Goal: Information Seeking & Learning: Learn about a topic

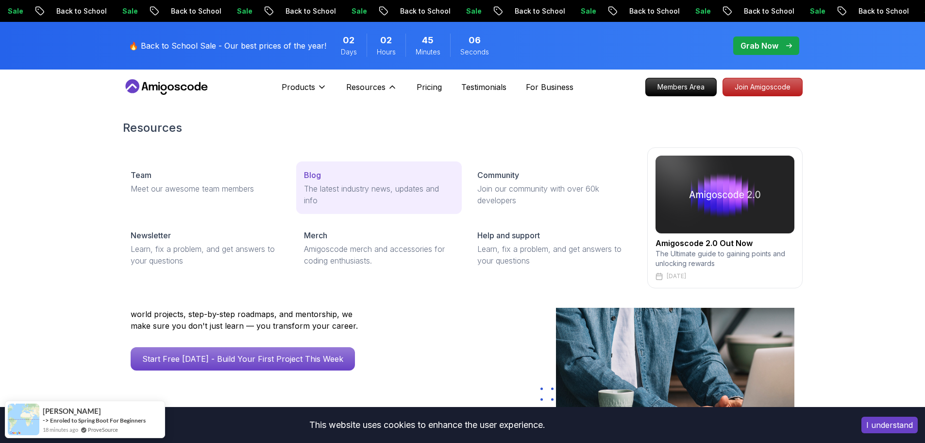
click at [323, 179] on div "Blog" at bounding box center [379, 175] width 150 height 12
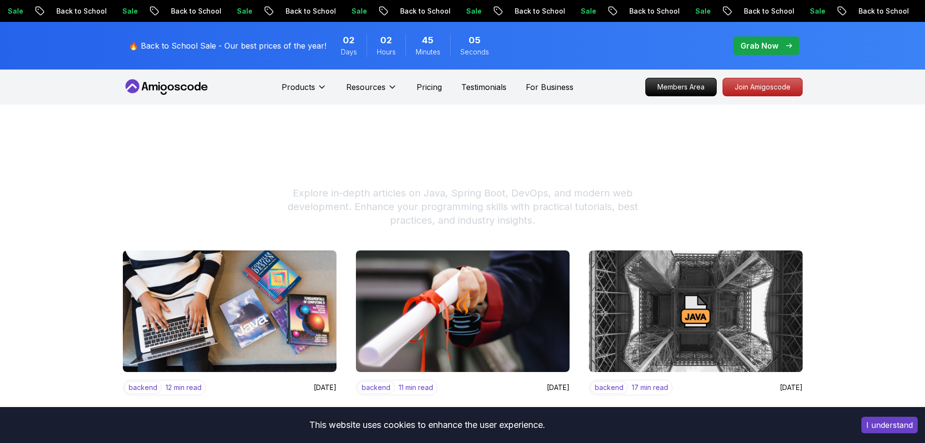
scroll to position [243, 0]
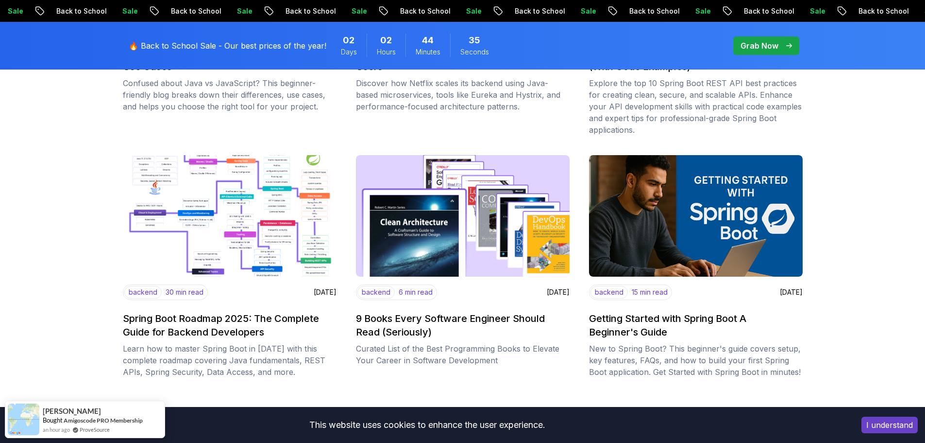
scroll to position [1117, 0]
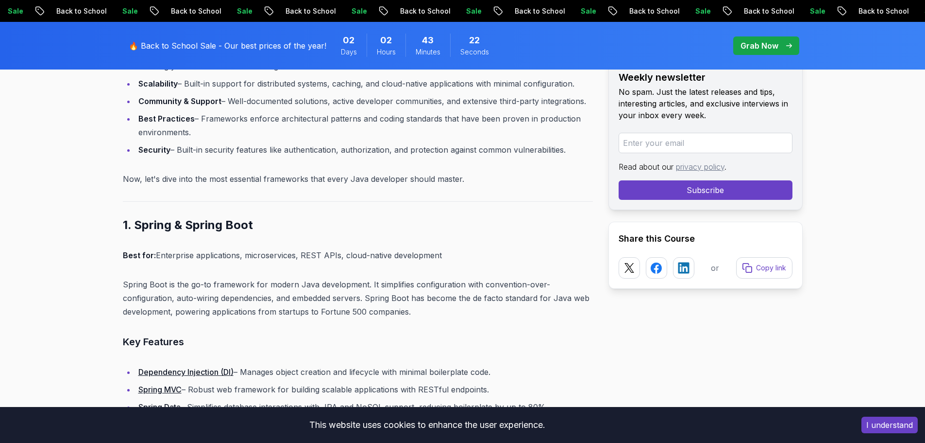
scroll to position [874, 0]
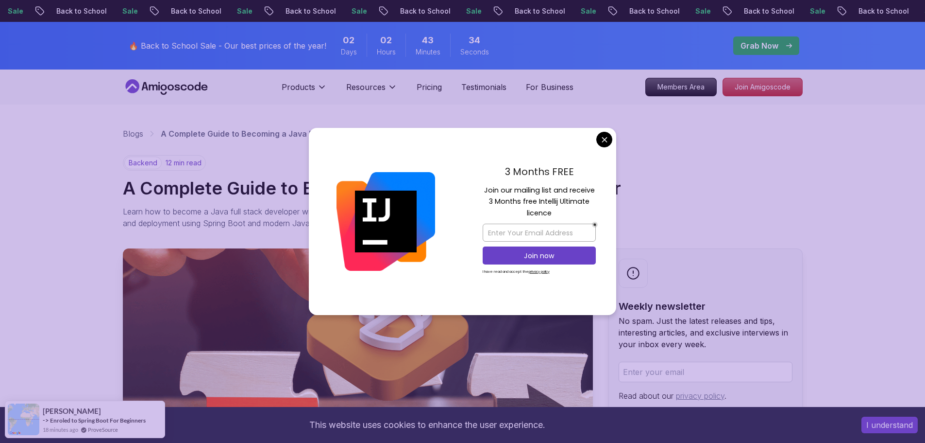
drag, startPoint x: 616, startPoint y: 145, endPoint x: 608, endPoint y: 145, distance: 8.3
click at [612, 145] on div "3 Months FREE Join our mailing list and receive 3 Months free Intellij Ultimate…" at bounding box center [539, 221] width 154 height 187
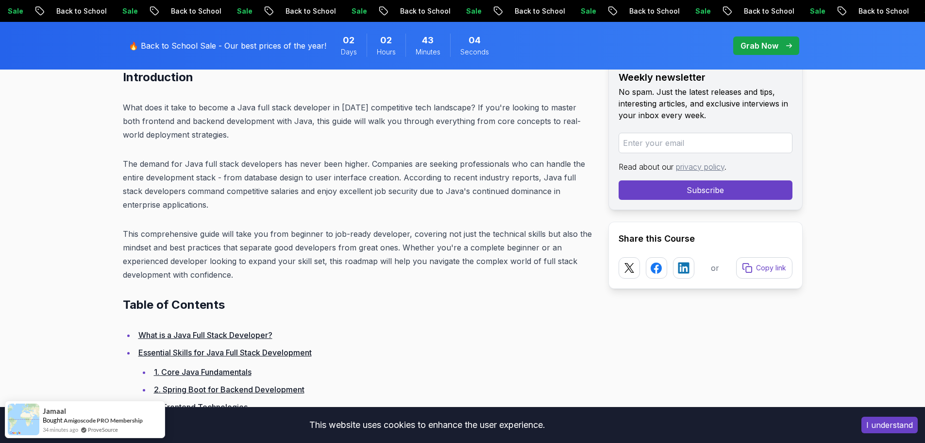
scroll to position [437, 0]
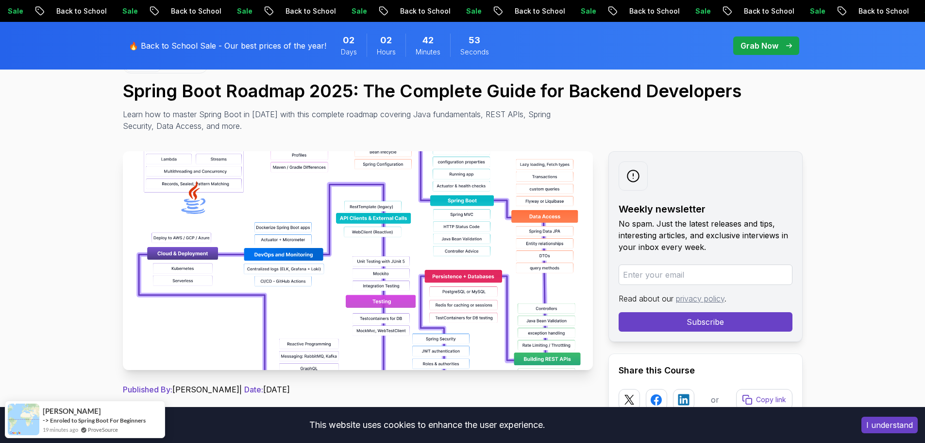
click at [390, 283] on img at bounding box center [358, 260] width 470 height 219
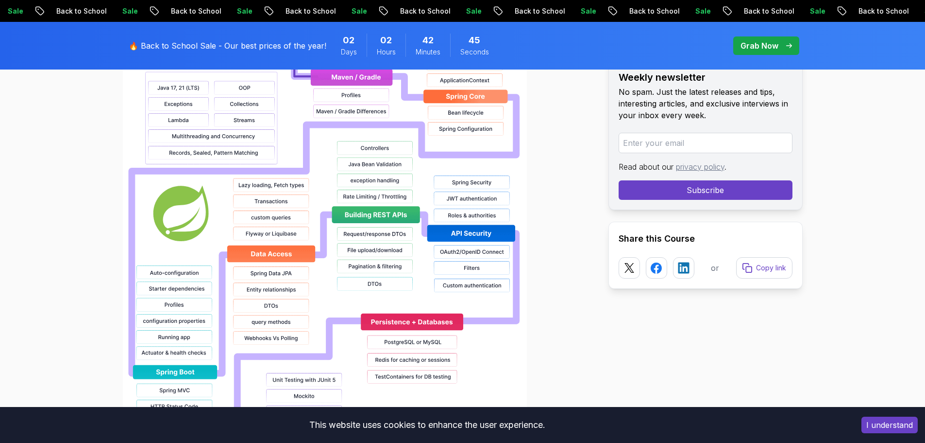
scroll to position [826, 0]
